Goal: Navigation & Orientation: Go to known website

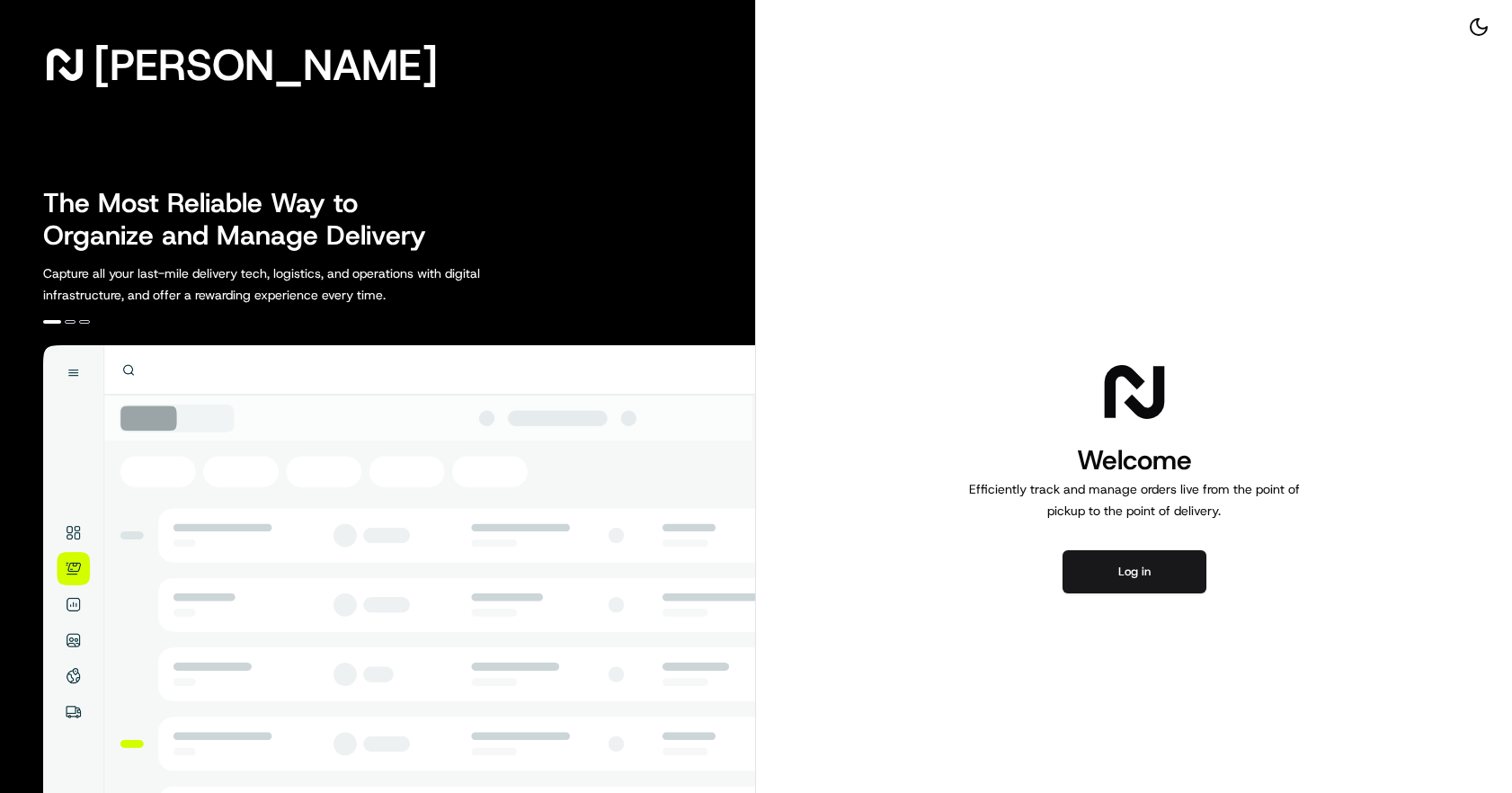
click at [1134, 546] on div "Welcome Efficiently track and manage orders live from the point of pickup to th…" at bounding box center [1134, 475] width 756 height 951
click at [1131, 565] on button "Log in" at bounding box center [1134, 571] width 144 height 43
